Goal: Task Accomplishment & Management: Complete application form

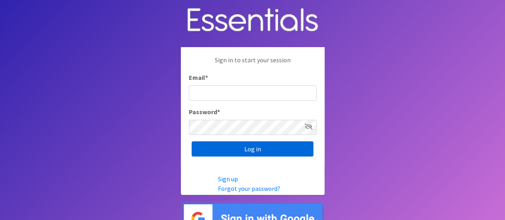
type input "[PERSON_NAME][EMAIL_ADDRESS][DOMAIN_NAME]"
click at [286, 147] on input "Log in" at bounding box center [253, 148] width 122 height 15
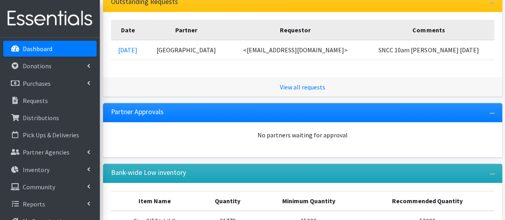
scroll to position [176, 0]
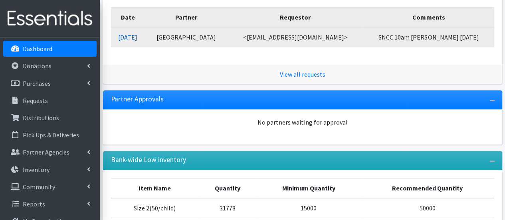
click at [129, 40] on link "[DATE]" at bounding box center [127, 37] width 19 height 8
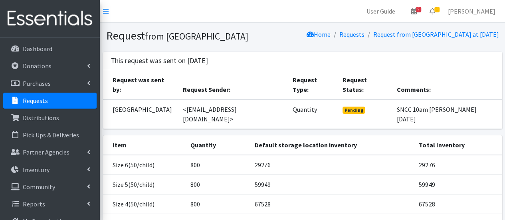
drag, startPoint x: 0, startPoint y: 0, endPoint x: 129, endPoint y: 40, distance: 135.5
click at [129, 40] on h1 "Request from Syracuse Northeast Community Center" at bounding box center [203, 36] width 194 height 14
drag, startPoint x: 129, startPoint y: 40, endPoint x: 195, endPoint y: 145, distance: 123.7
click at [195, 145] on div "Request from Syracuse Northeast Community Center Home Requests Request from Syr…" at bounding box center [302, 202] width 405 height 359
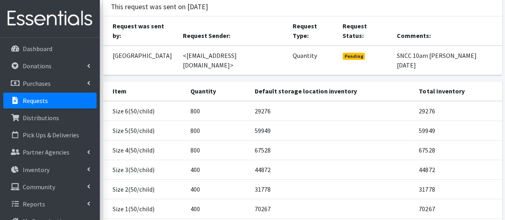
scroll to position [63, 0]
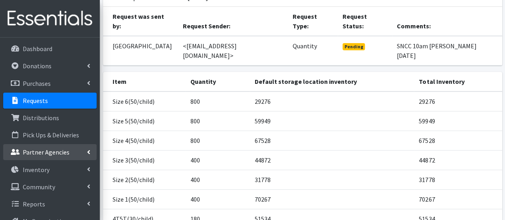
click at [56, 148] on p "Partner Agencies" at bounding box center [46, 152] width 47 height 8
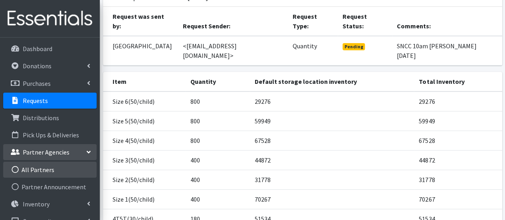
click at [61, 169] on link "All Partners" at bounding box center [49, 170] width 93 height 16
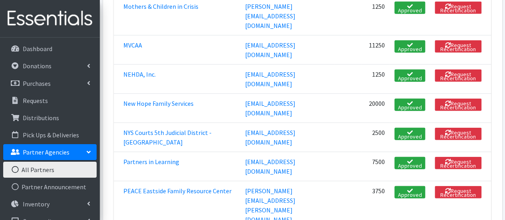
scroll to position [1006, 0]
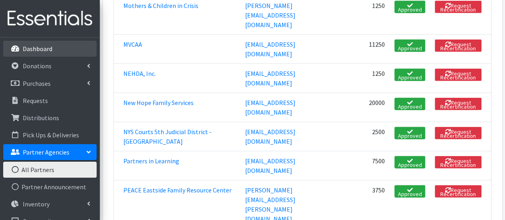
click at [44, 50] on p "Dashboard" at bounding box center [38, 49] width 30 height 8
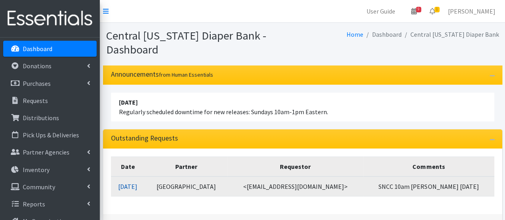
click at [137, 188] on link "[DATE]" at bounding box center [127, 186] width 19 height 8
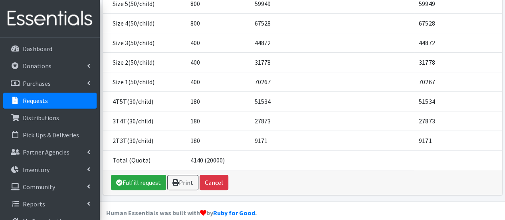
scroll to position [184, 0]
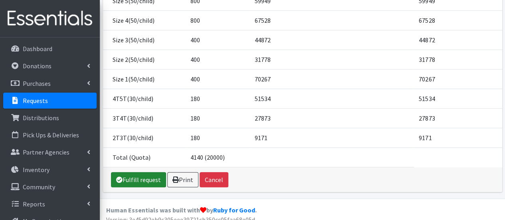
click at [151, 181] on link "Fulfill request" at bounding box center [138, 179] width 55 height 15
click at [155, 178] on link "Please wait..." at bounding box center [134, 179] width 46 height 15
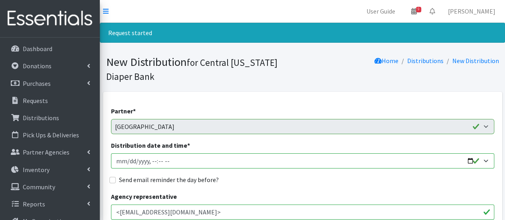
click at [129, 162] on input "Distribution date and time *" at bounding box center [302, 160] width 383 height 15
type input "[DATE]T10:00"
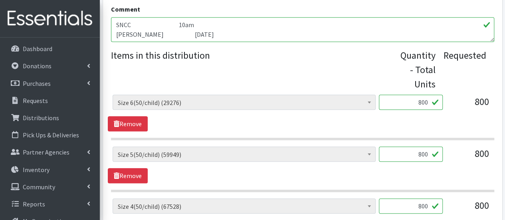
scroll to position [291, 0]
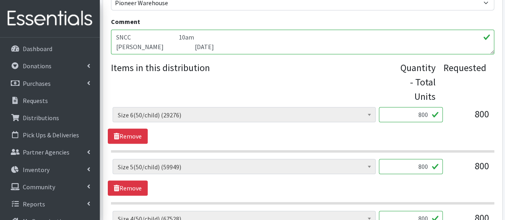
drag, startPoint x: 197, startPoint y: 38, endPoint x: 106, endPoint y: 4, distance: 97.7
click at [106, 4] on div "Partner * [DEMOGRAPHIC_DATA] Baby Momma Association Bellegrove [DEMOGRAPHIC_DAT…" at bounding box center [302, 216] width 399 height 836
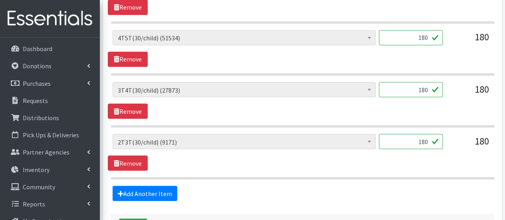
scroll to position [704, 0]
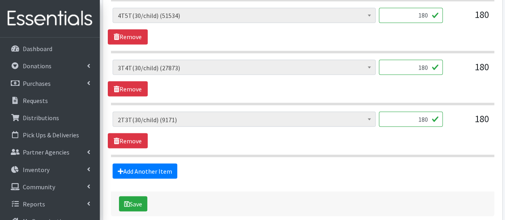
click at [111, 200] on div "Save" at bounding box center [302, 203] width 383 height 25
click at [132, 201] on button "Save" at bounding box center [133, 203] width 28 height 15
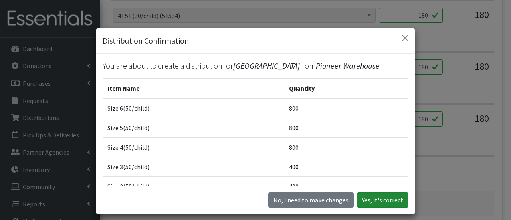
click at [388, 202] on button "Yes, it's correct" at bounding box center [382, 199] width 51 height 15
